Goal: Navigation & Orientation: Find specific page/section

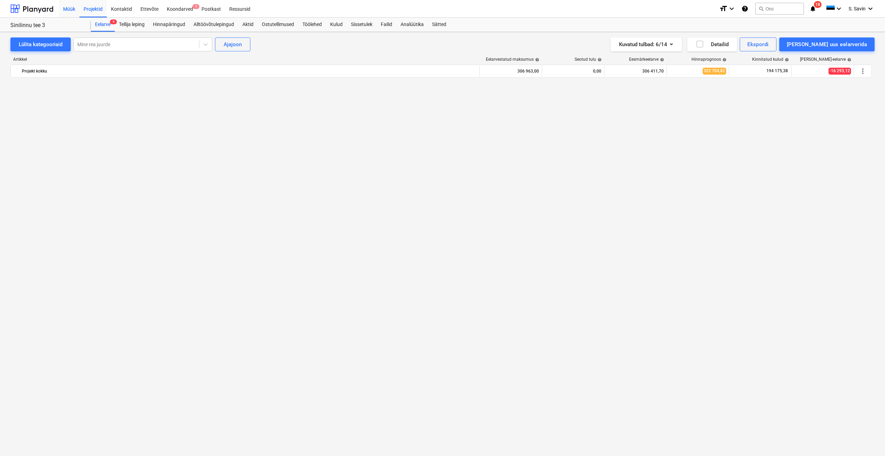
scroll to position [1161, 0]
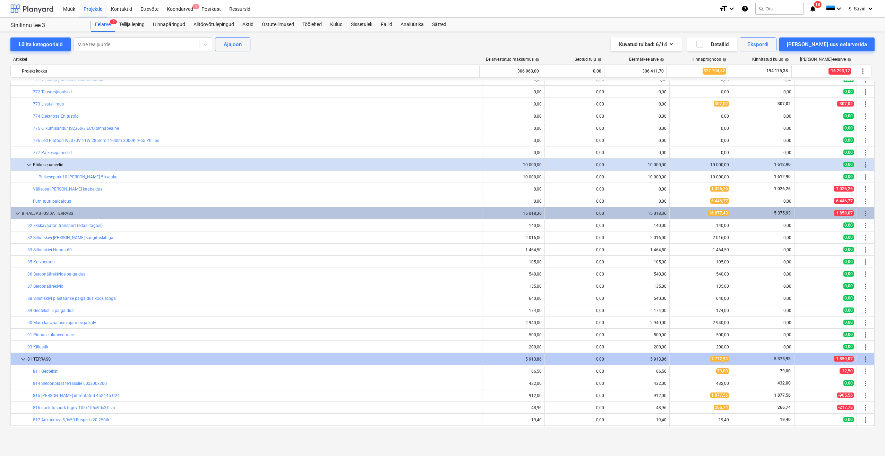
click at [45, 13] on div at bounding box center [31, 8] width 43 height 17
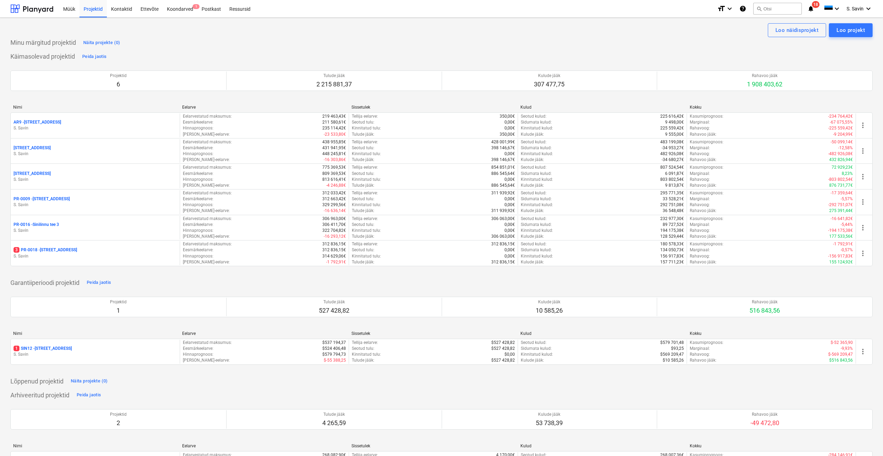
drag, startPoint x: 64, startPoint y: 23, endPoint x: -1, endPoint y: 182, distance: 172.2
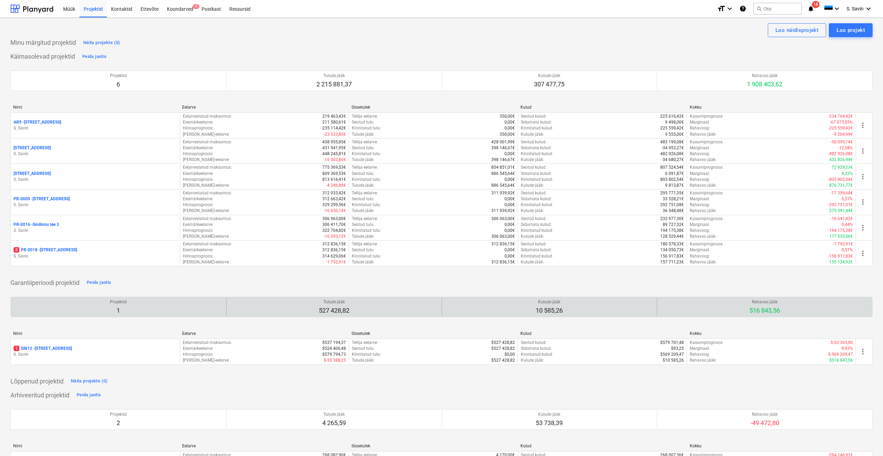
drag, startPoint x: -1, startPoint y: 182, endPoint x: 255, endPoint y: 298, distance: 281.3
click at [255, 298] on div "Tulude jääk 527 428,82" at bounding box center [334, 307] width 210 height 18
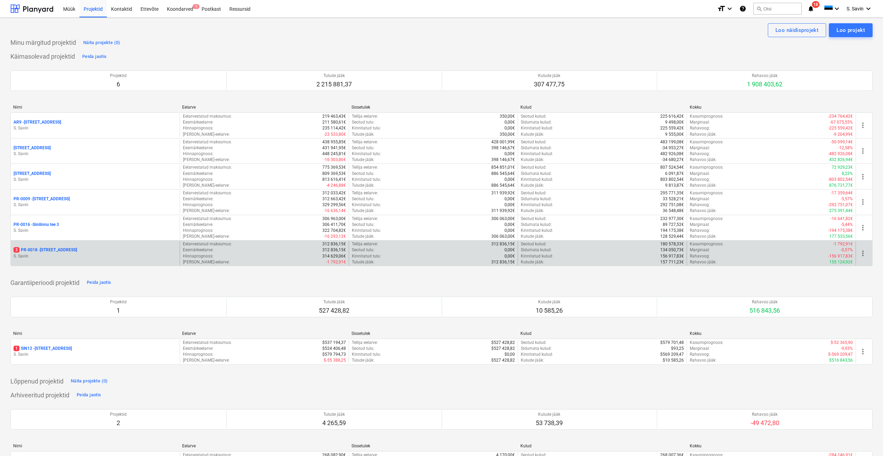
click at [75, 251] on div "3 PR-0018 - Matso tee 9" at bounding box center [95, 250] width 163 height 6
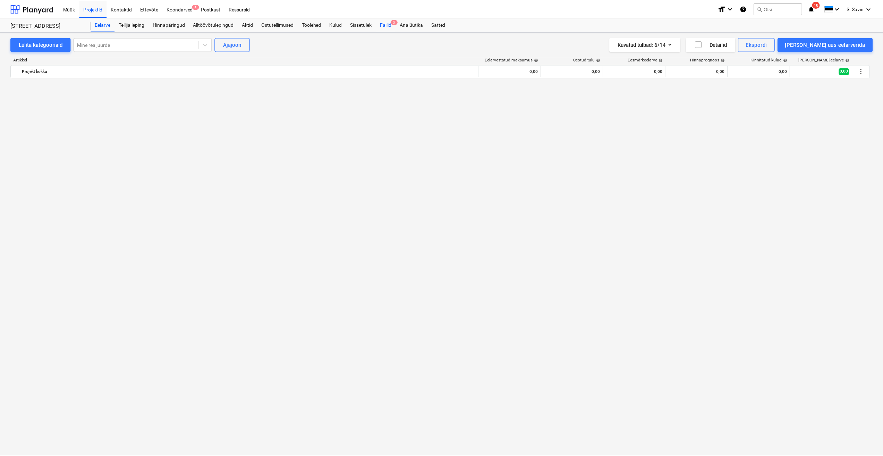
scroll to position [1128, 0]
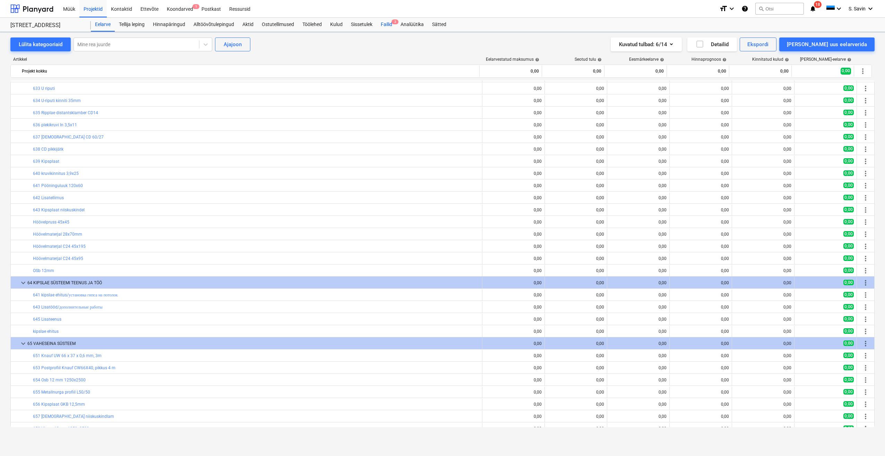
click at [388, 26] on div "Failid 3" at bounding box center [387, 25] width 20 height 14
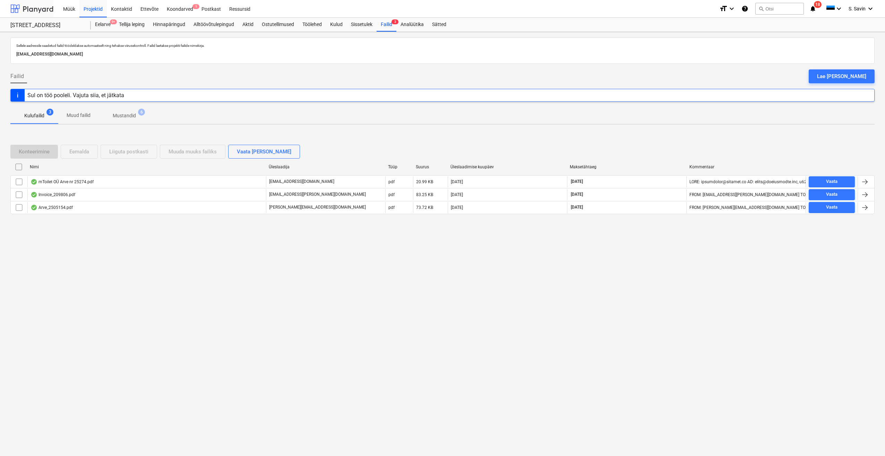
click at [35, 7] on div at bounding box center [31, 8] width 43 height 17
